Goal: Information Seeking & Learning: Find contact information

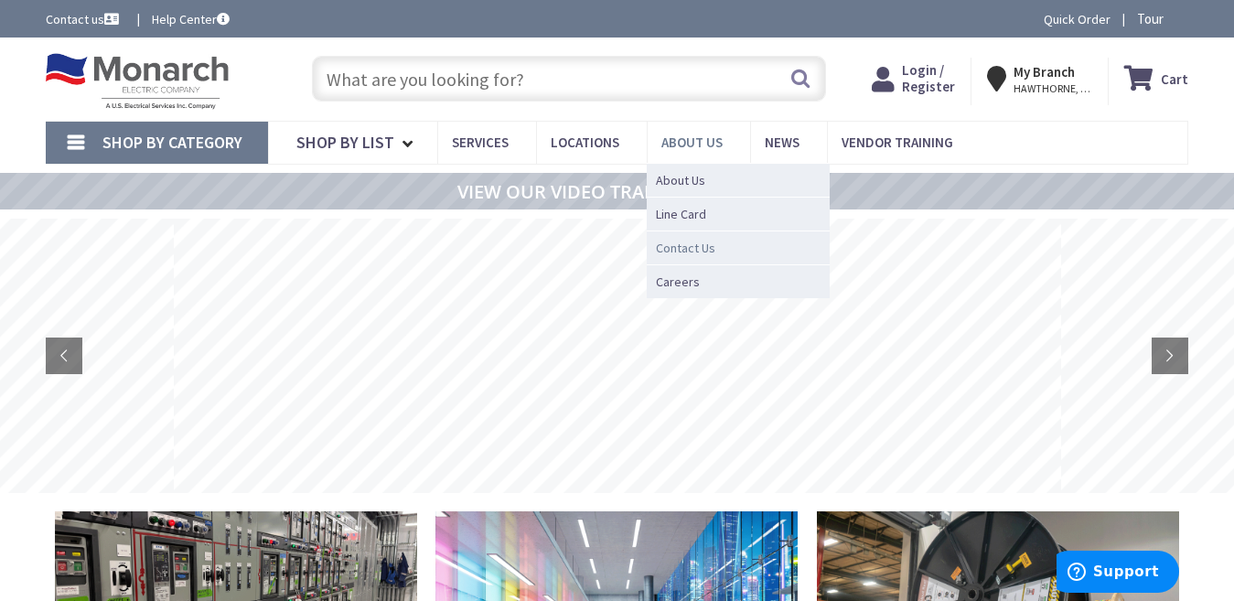
click at [699, 247] on span "Contact Us" at bounding box center [685, 248] width 59 height 18
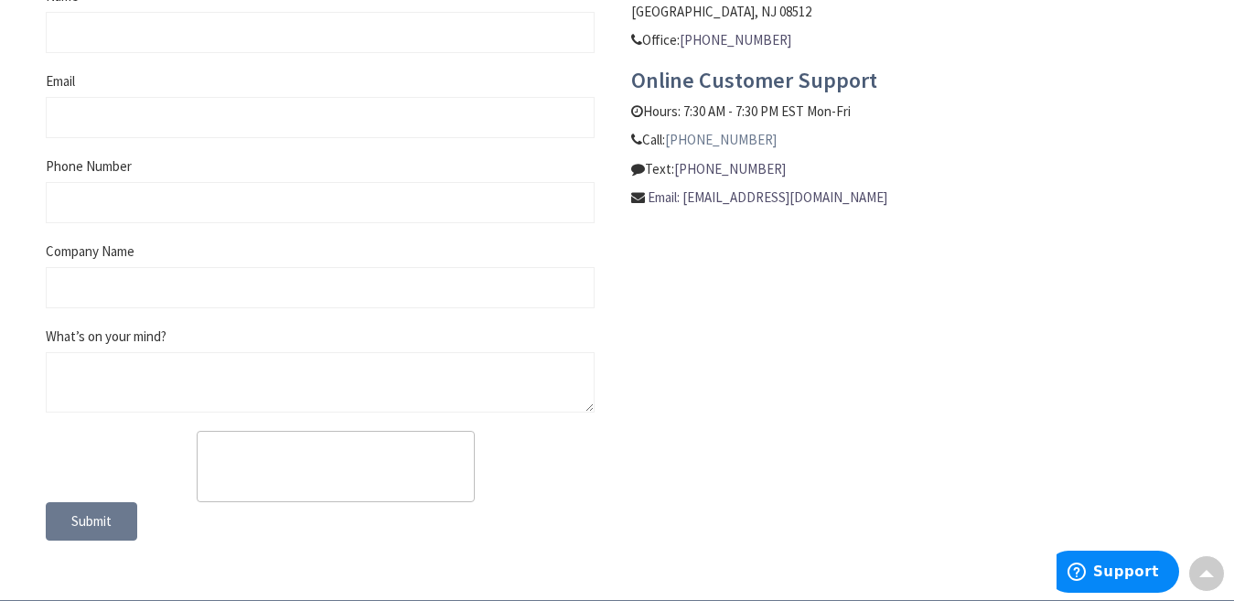
scroll to position [862, 0]
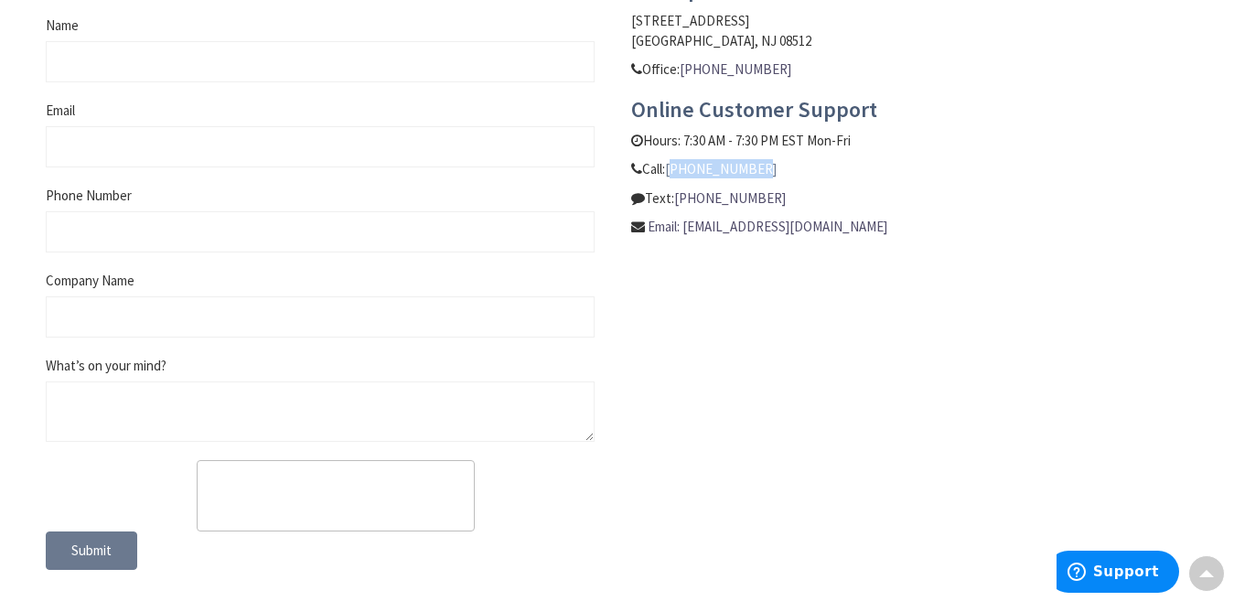
drag, startPoint x: 763, startPoint y: 162, endPoint x: 672, endPoint y: 169, distance: 90.8
click at [672, 169] on p "Call: 609-900-7679" at bounding box center [910, 168] width 558 height 19
copy link "[PHONE_NUMBER]"
drag, startPoint x: 781, startPoint y: 433, endPoint x: 622, endPoint y: 508, distance: 175.9
click at [754, 441] on div "Write Us Jot us a note and we’ll get back to you as quickly as possible. Name E…" at bounding box center [617, 262] width 1170 height 651
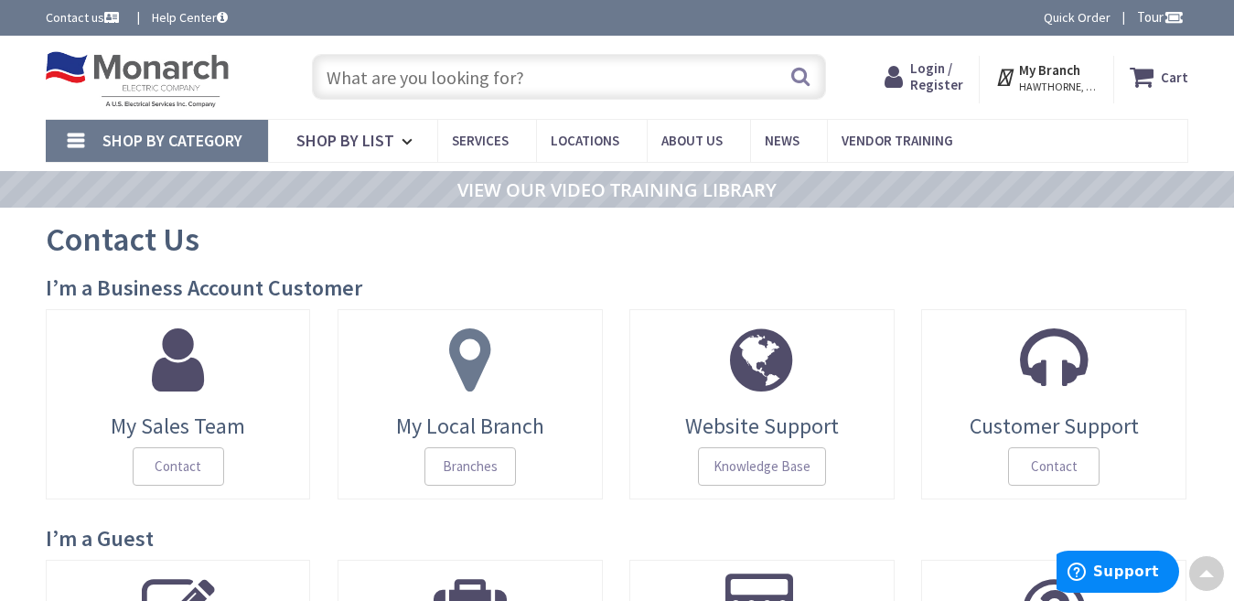
scroll to position [0, 0]
